Goal: Find specific page/section: Find specific page/section

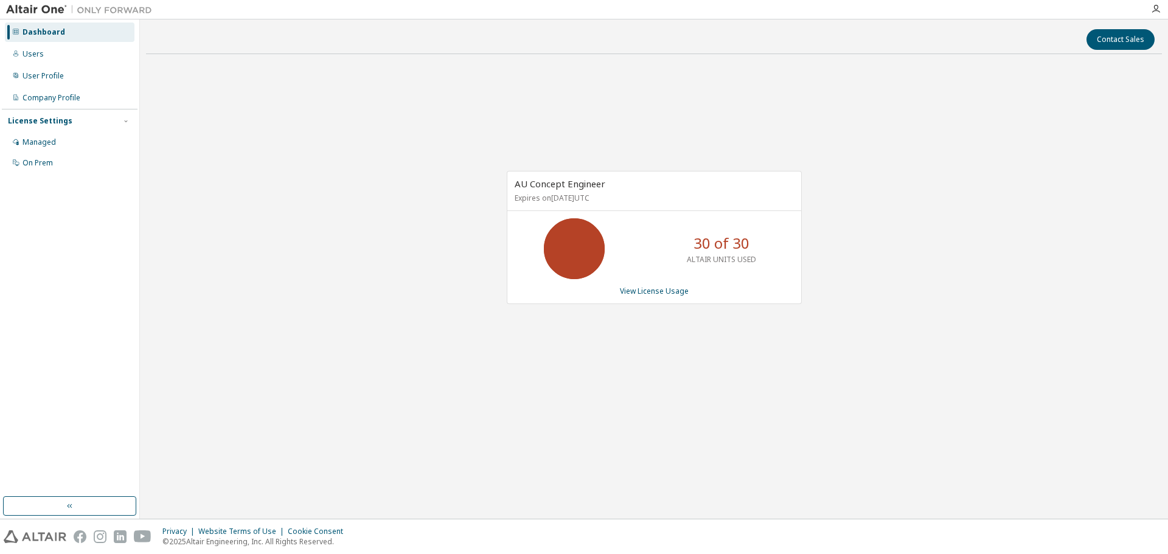
click at [361, 176] on div "AU Concept Engineer Expires on [DATE] UTC 30 of 30 ALTAIR UNITS USED View Licen…" at bounding box center [654, 244] width 1016 height 360
